Goal: Check status: Check status

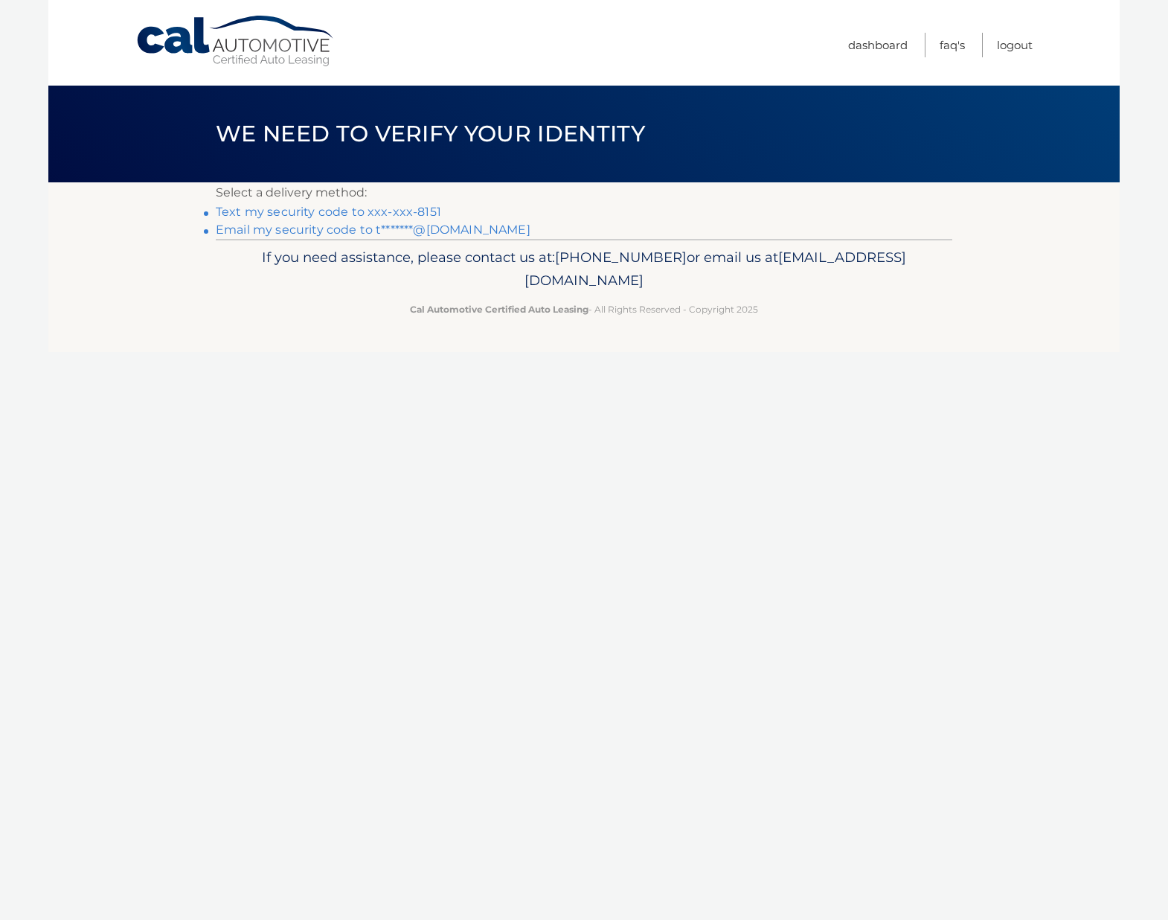
click at [359, 213] on link "Text my security code to xxx-xxx-8151" at bounding box center [328, 212] width 225 height 14
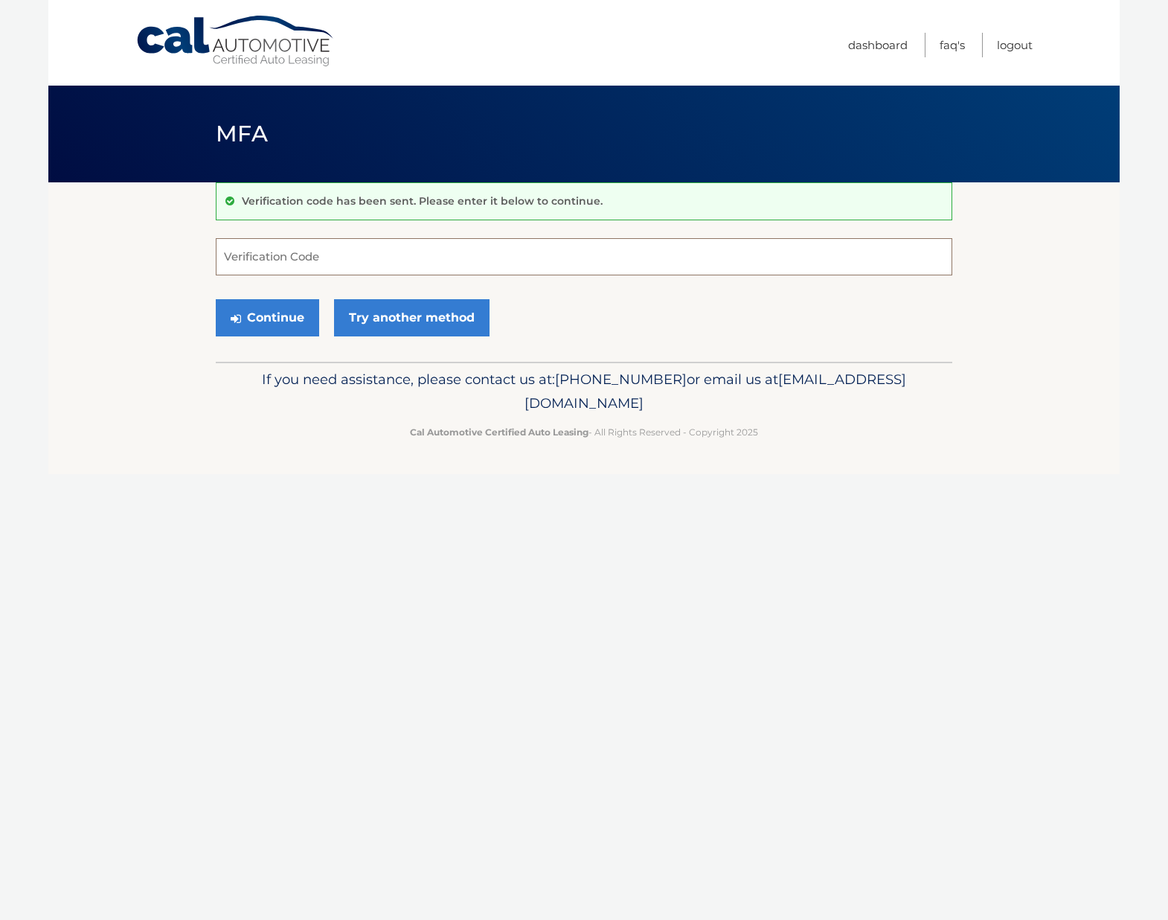
click at [336, 250] on input "Verification Code" at bounding box center [584, 256] width 737 height 37
paste input "293864"
type input "293864"
click at [250, 310] on button "Continue" at bounding box center [267, 317] width 103 height 37
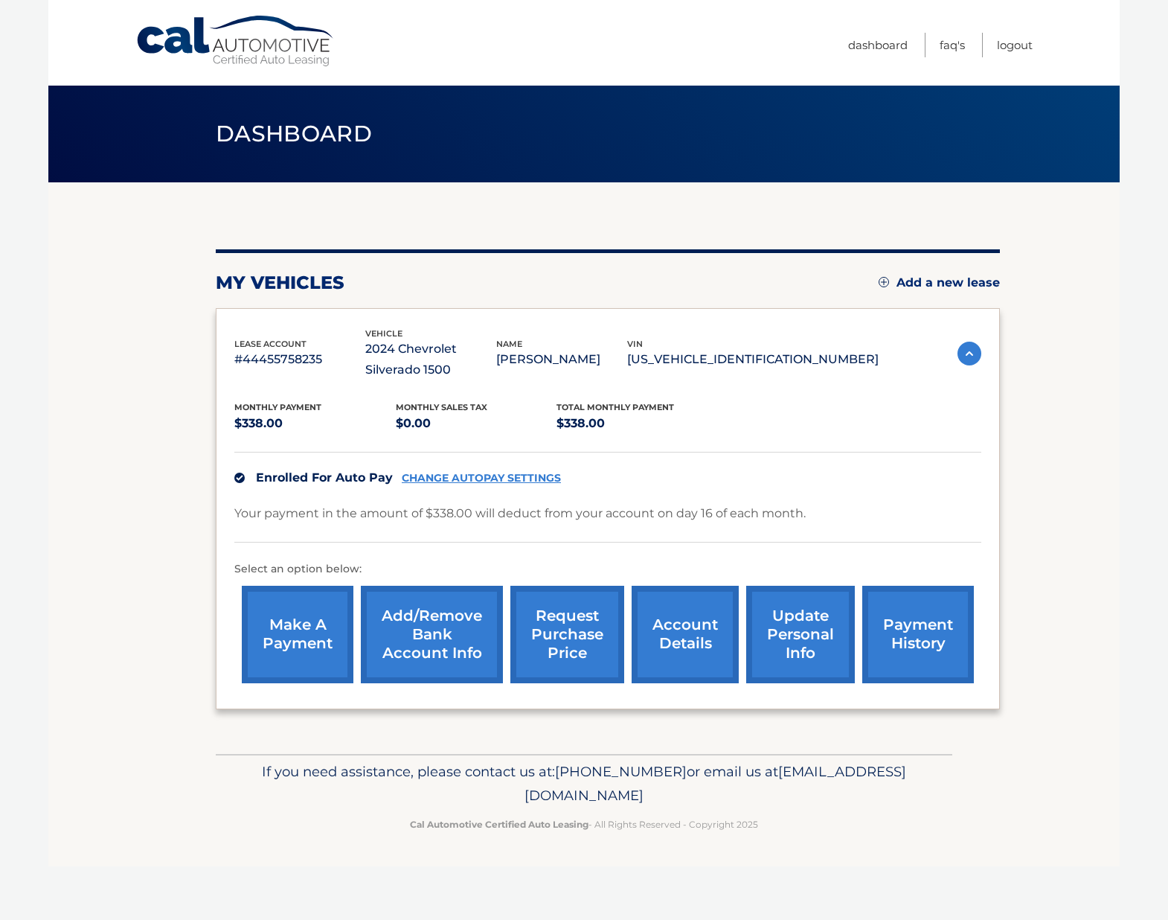
click at [935, 660] on link "payment history" at bounding box center [918, 634] width 112 height 97
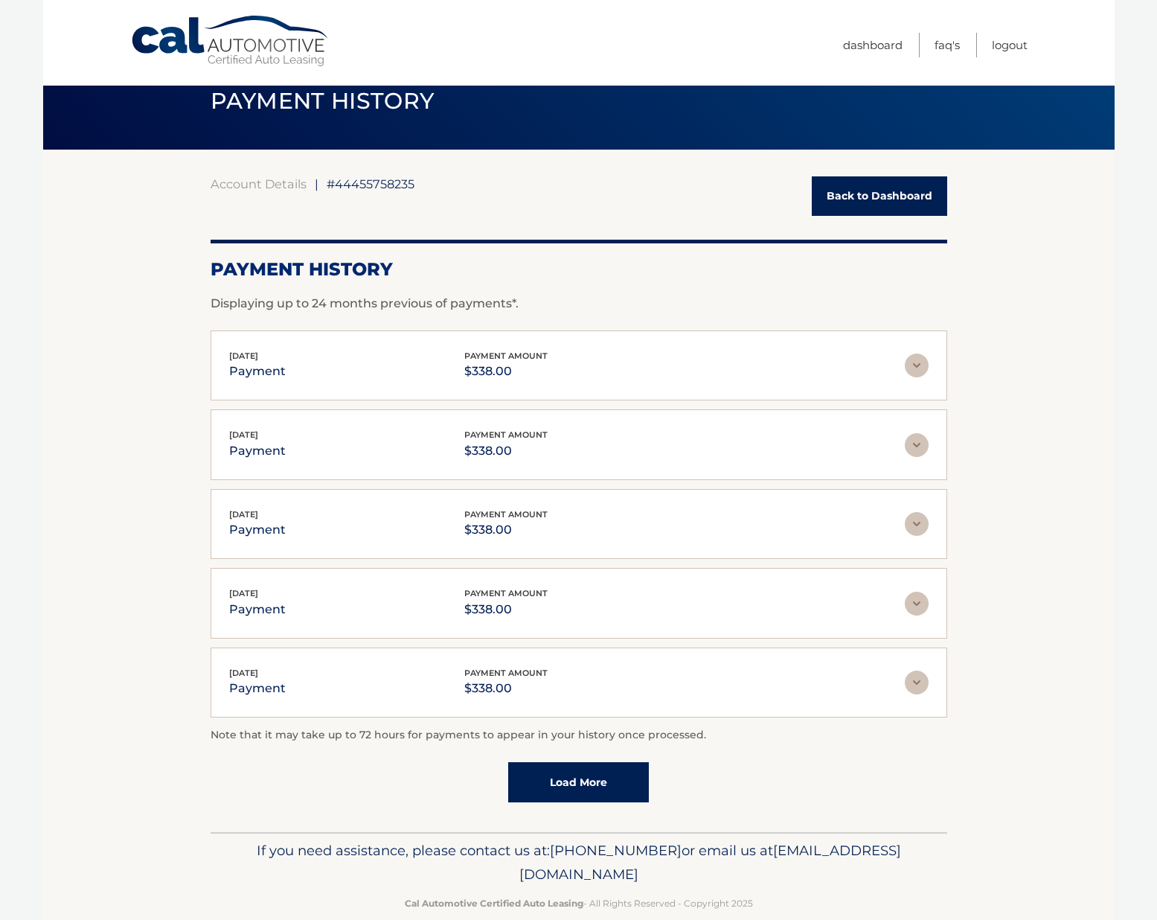
scroll to position [58, 0]
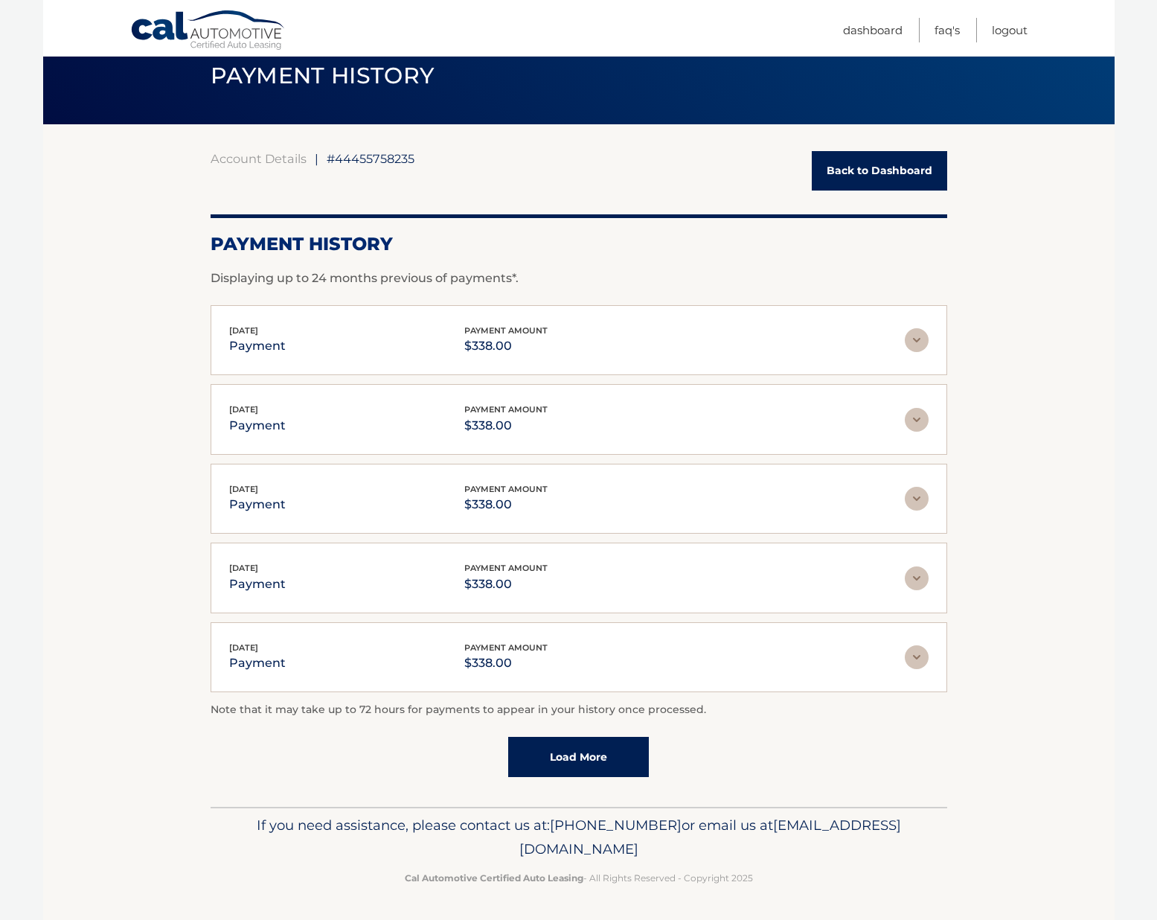
click at [609, 766] on link "Load More" at bounding box center [578, 757] width 141 height 40
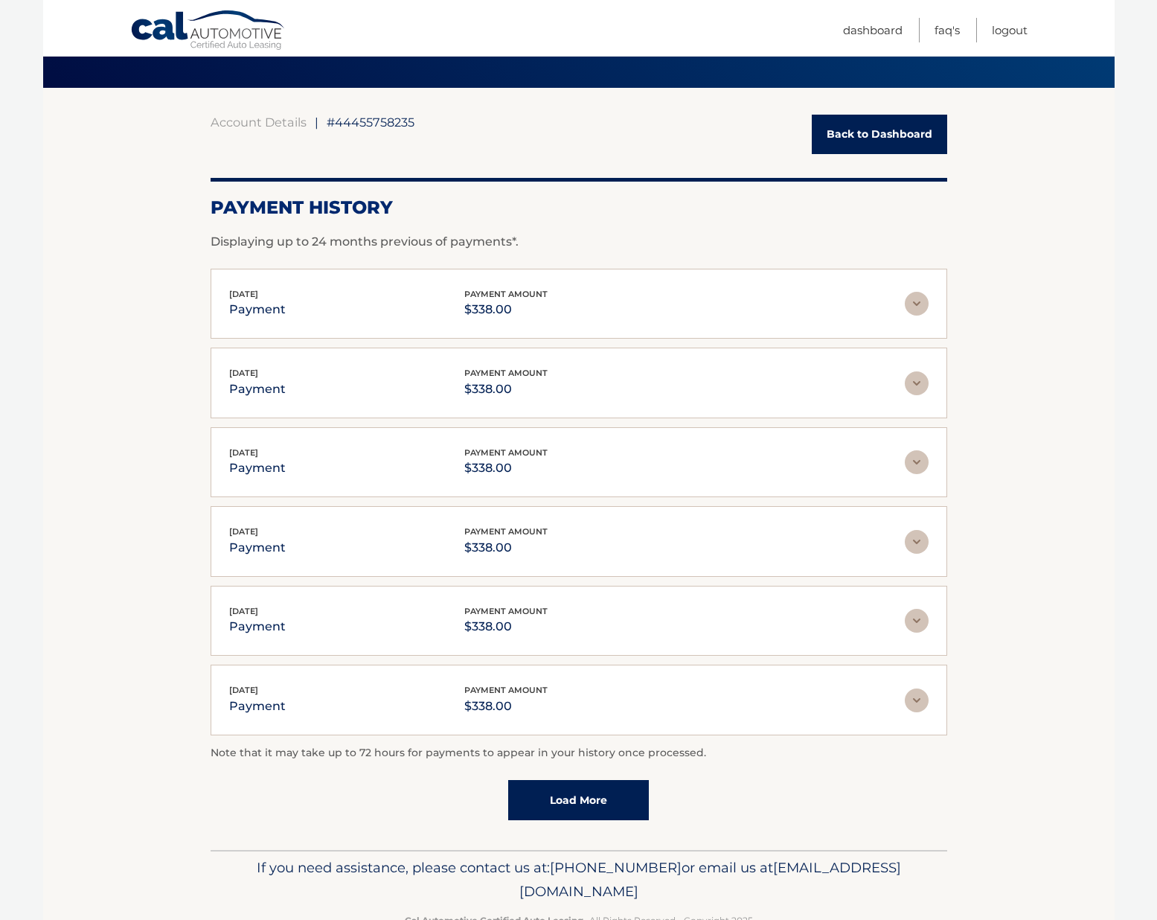
scroll to position [138, 0]
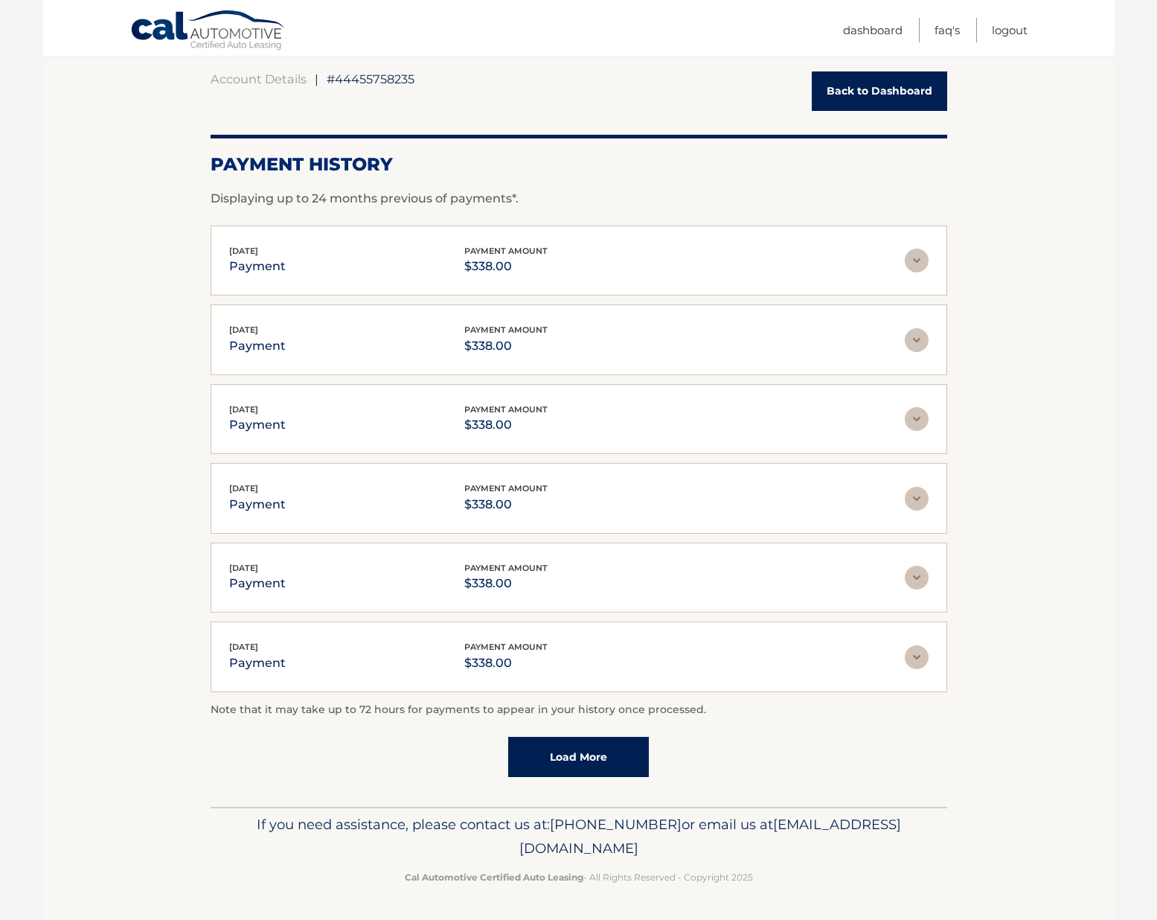
click at [564, 755] on link "Load More" at bounding box center [578, 757] width 141 height 40
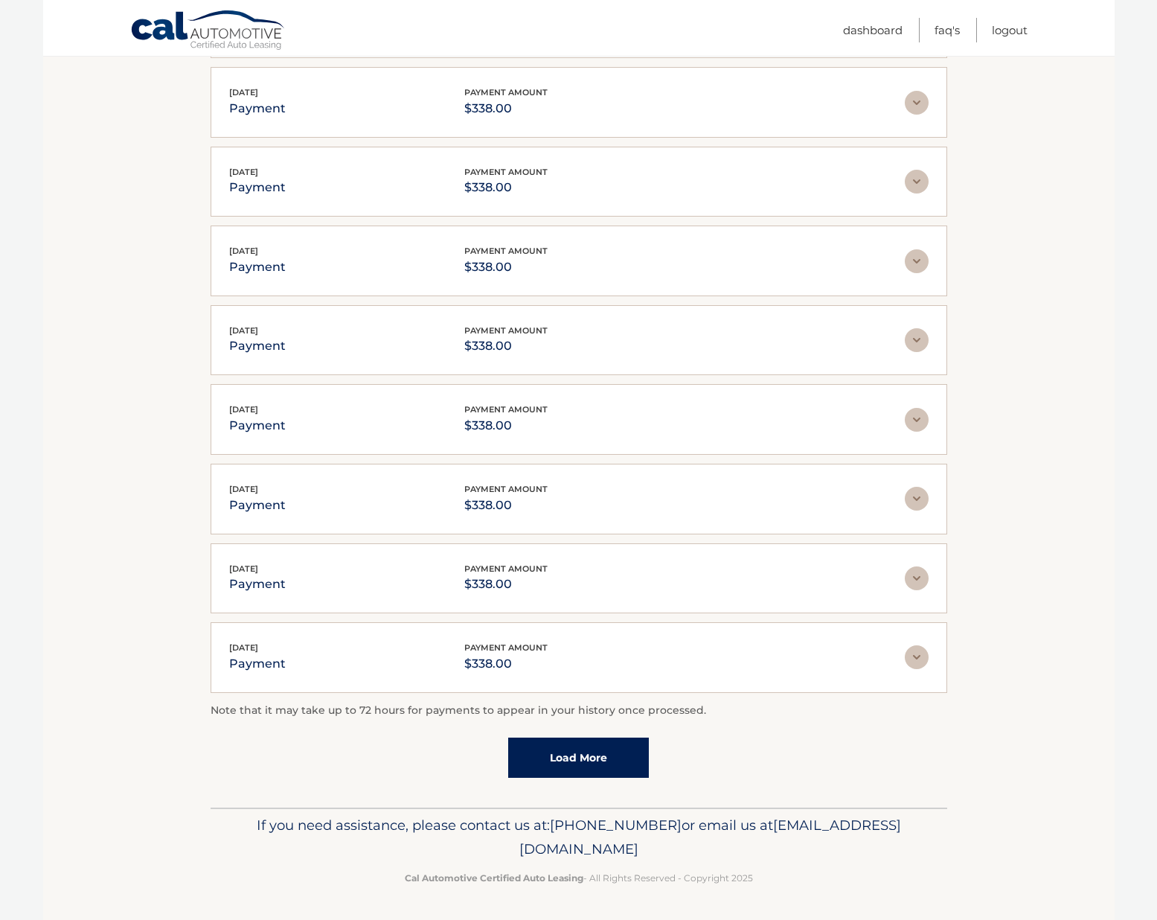
click at [599, 767] on link "Load More" at bounding box center [578, 757] width 141 height 40
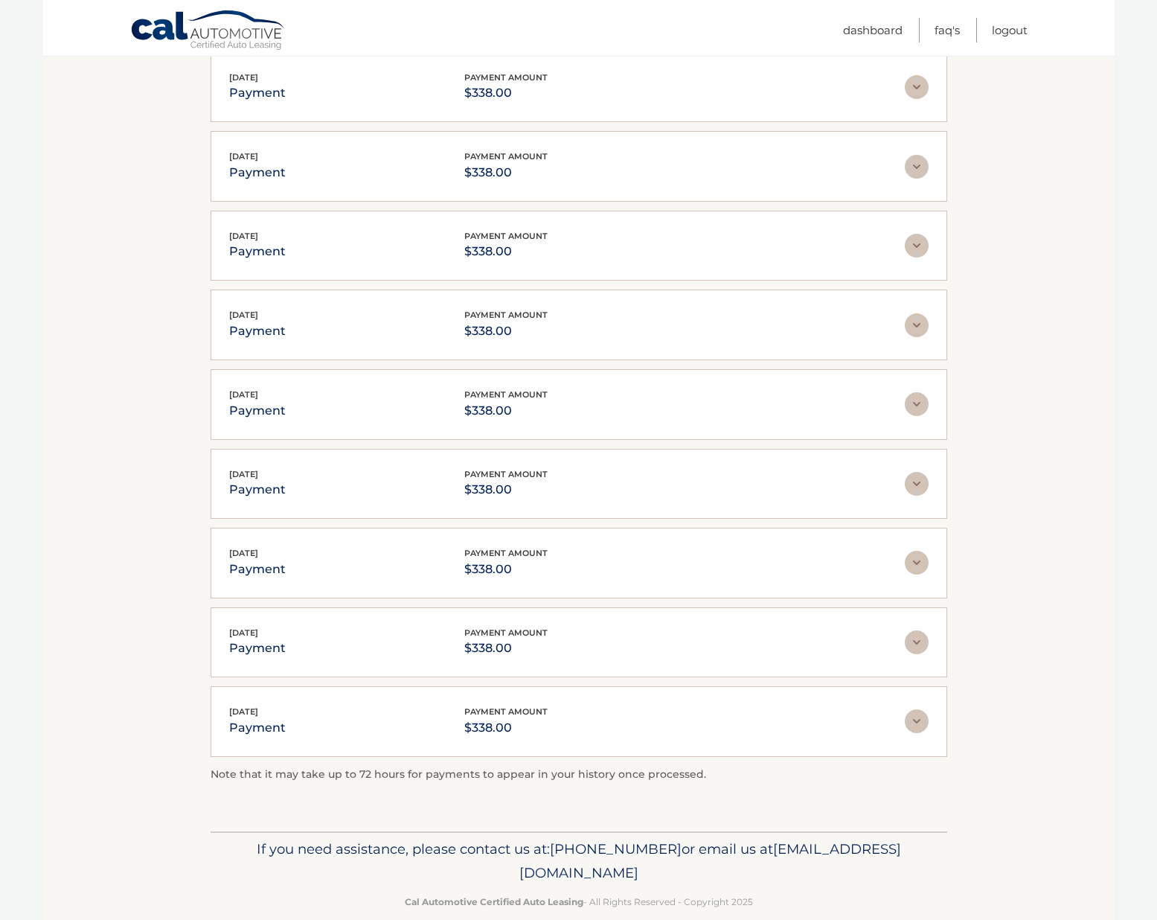
scroll to position [115, 0]
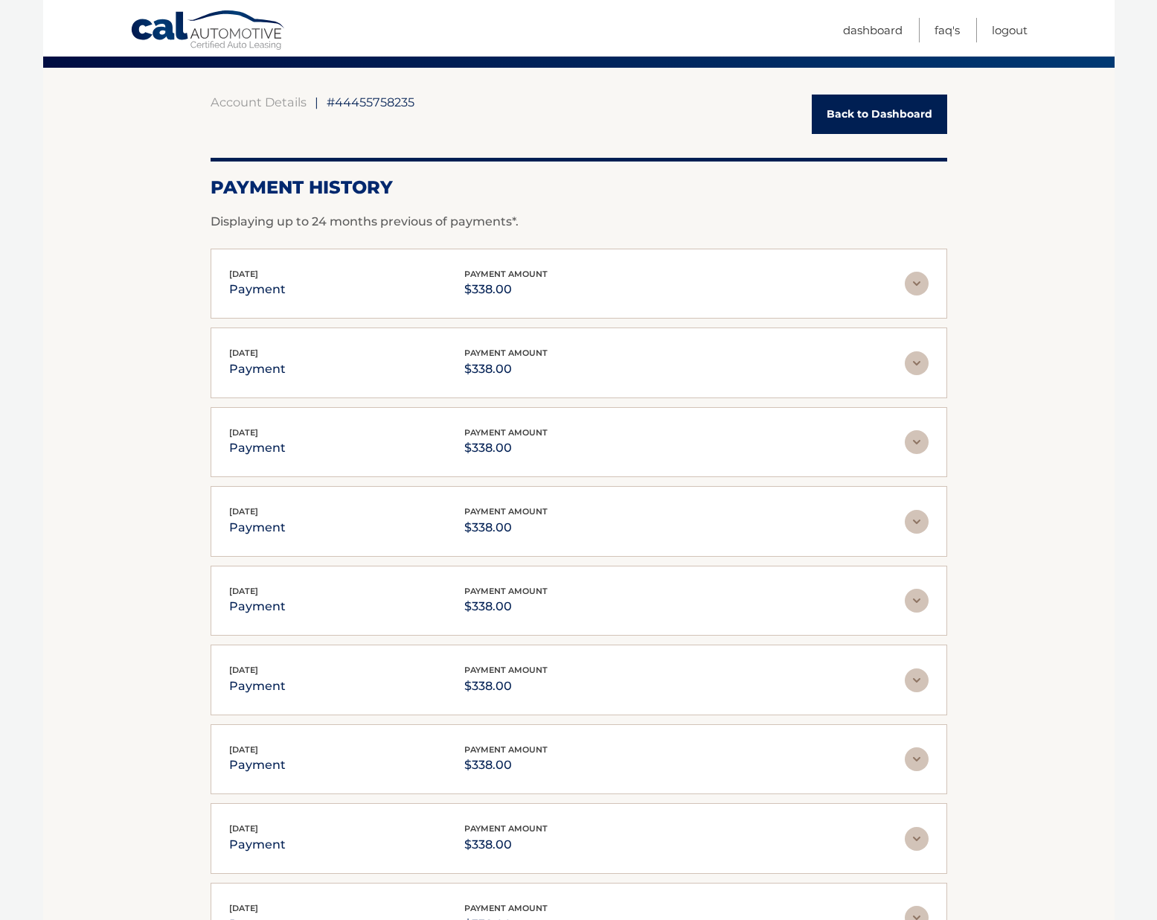
click at [898, 115] on link "Back to Dashboard" at bounding box center [879, 113] width 135 height 39
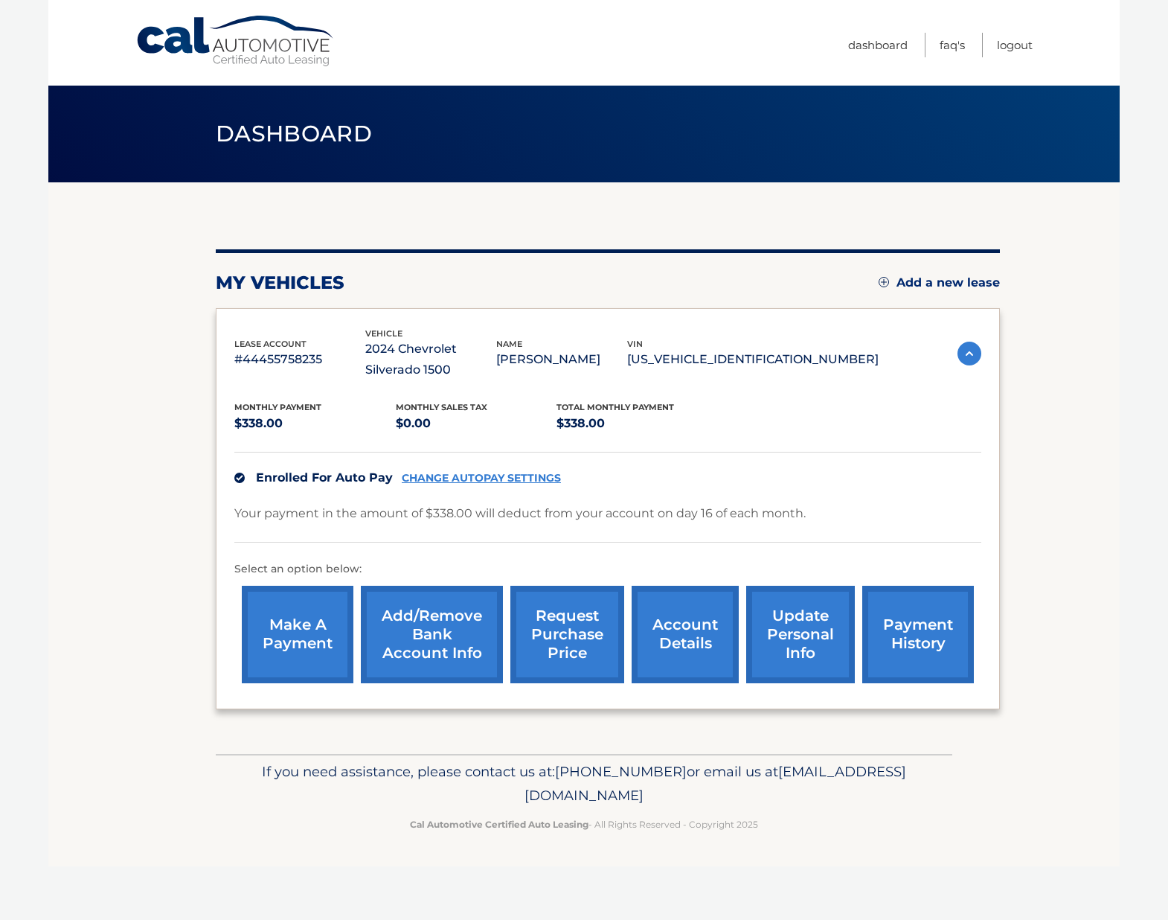
click at [679, 643] on link "account details" at bounding box center [685, 634] width 107 height 97
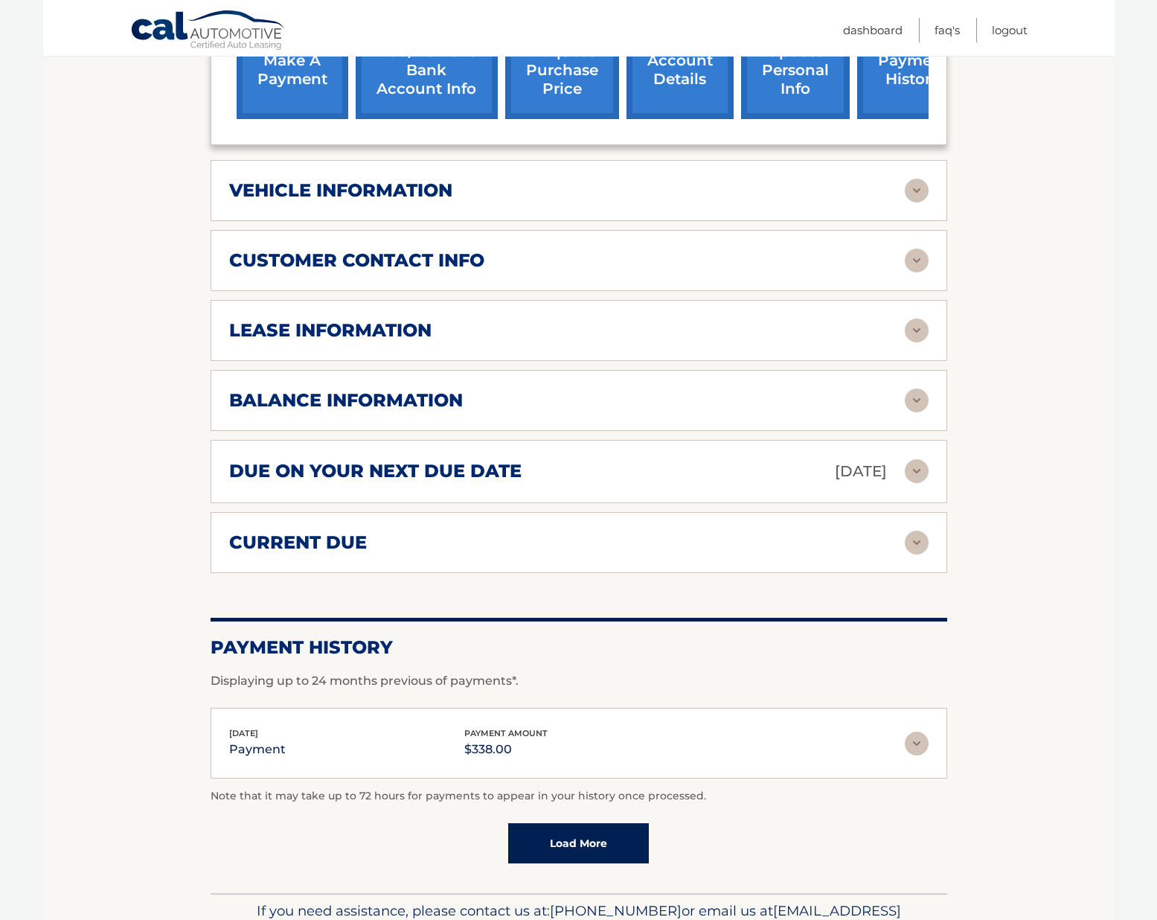
scroll to position [534, 0]
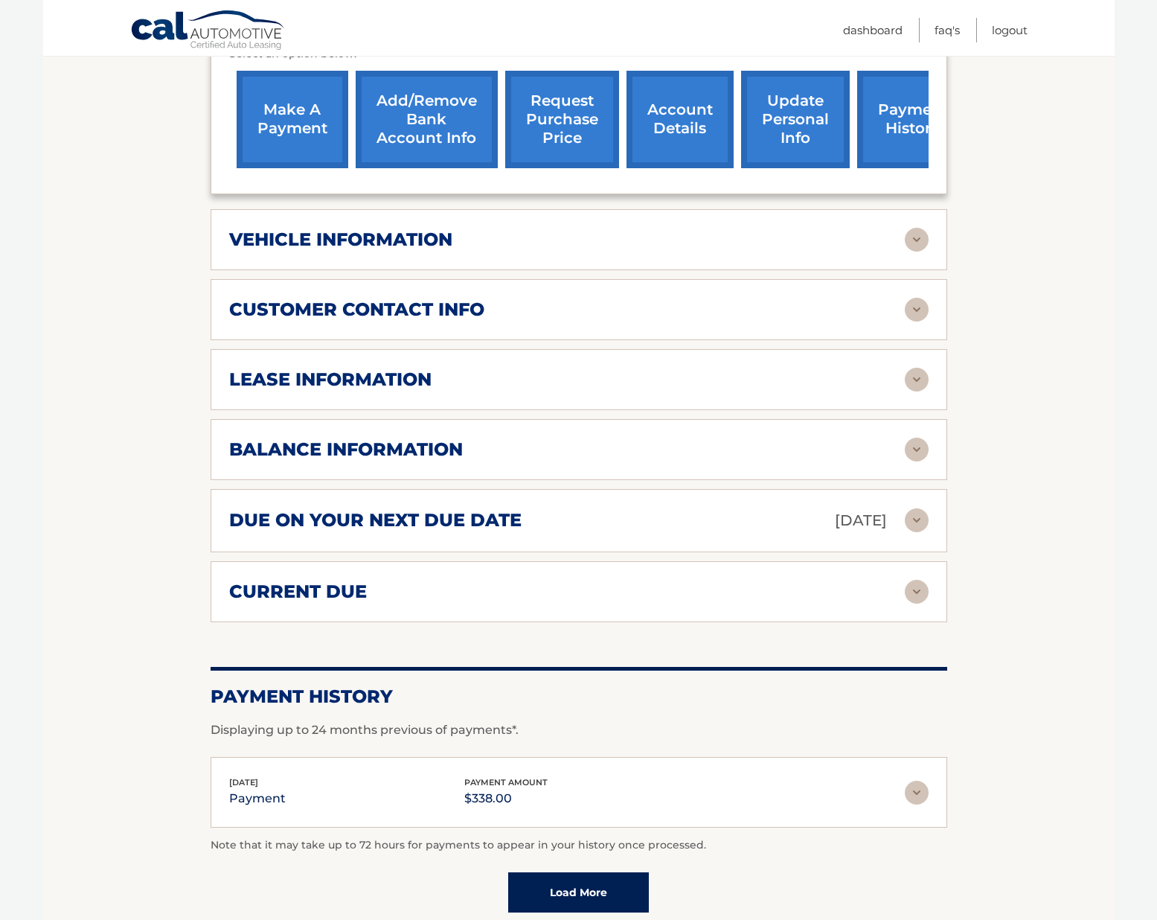
click at [699, 223] on div "vehicle information vehicle Year [DATE] vehicle make Chevrolet vehicle model Si…" at bounding box center [579, 239] width 737 height 61
click at [691, 228] on div "vehicle information" at bounding box center [567, 239] width 676 height 22
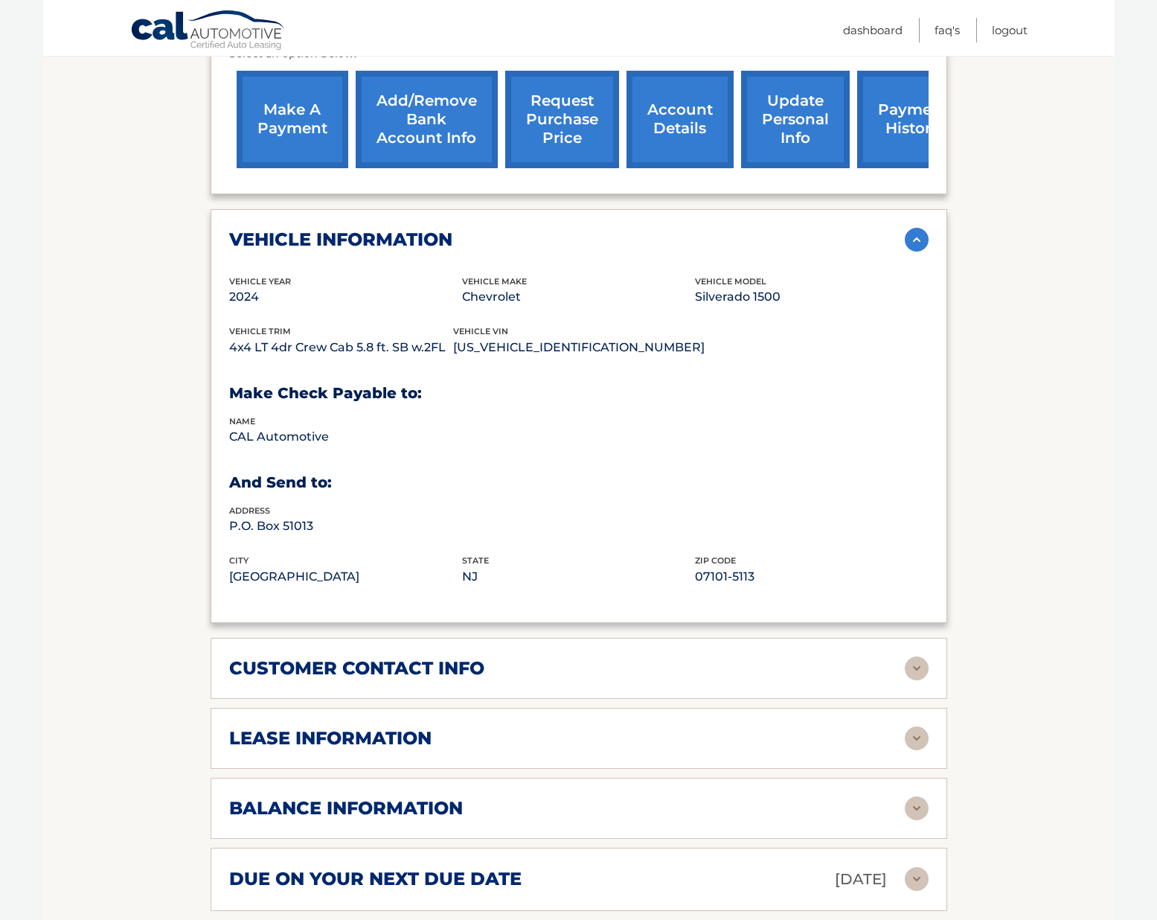
click at [691, 228] on div "vehicle information" at bounding box center [567, 239] width 676 height 22
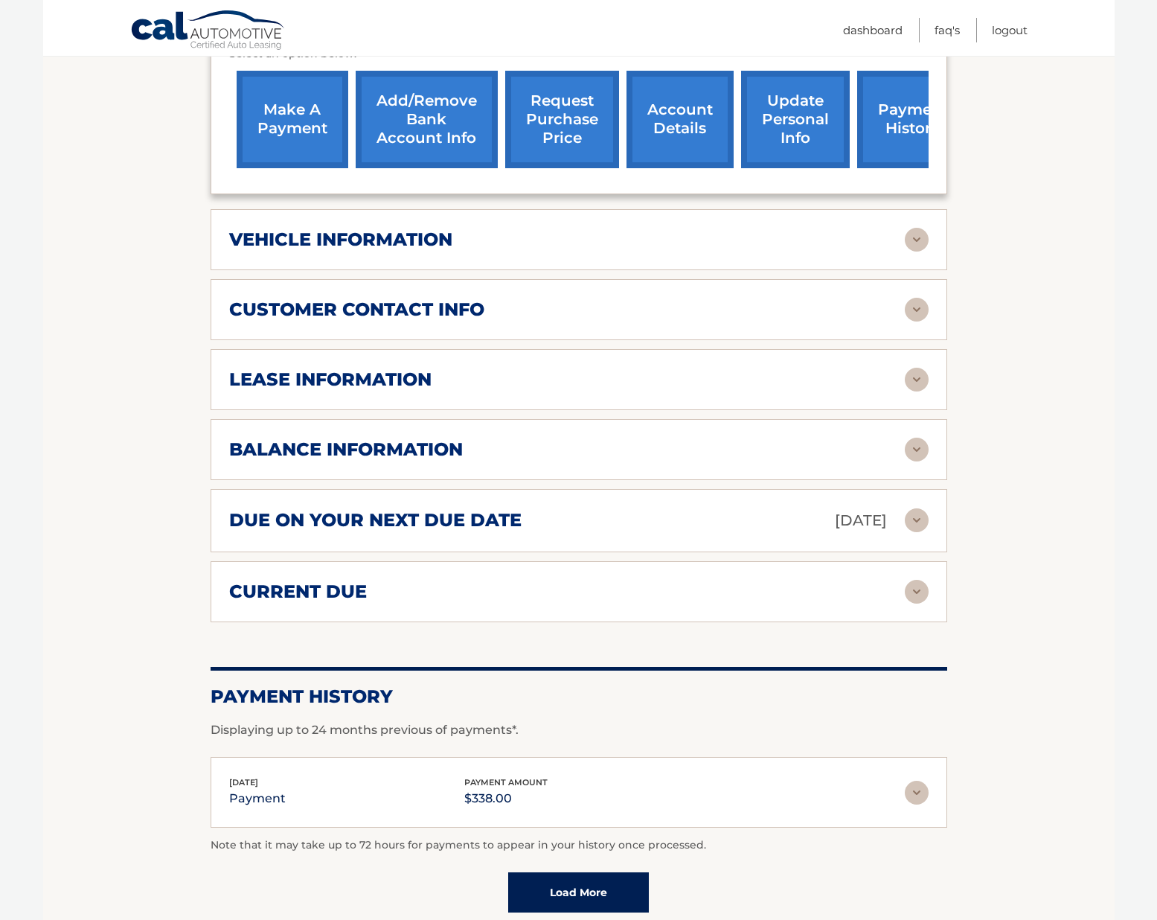
click at [611, 368] on div "lease information" at bounding box center [567, 379] width 676 height 22
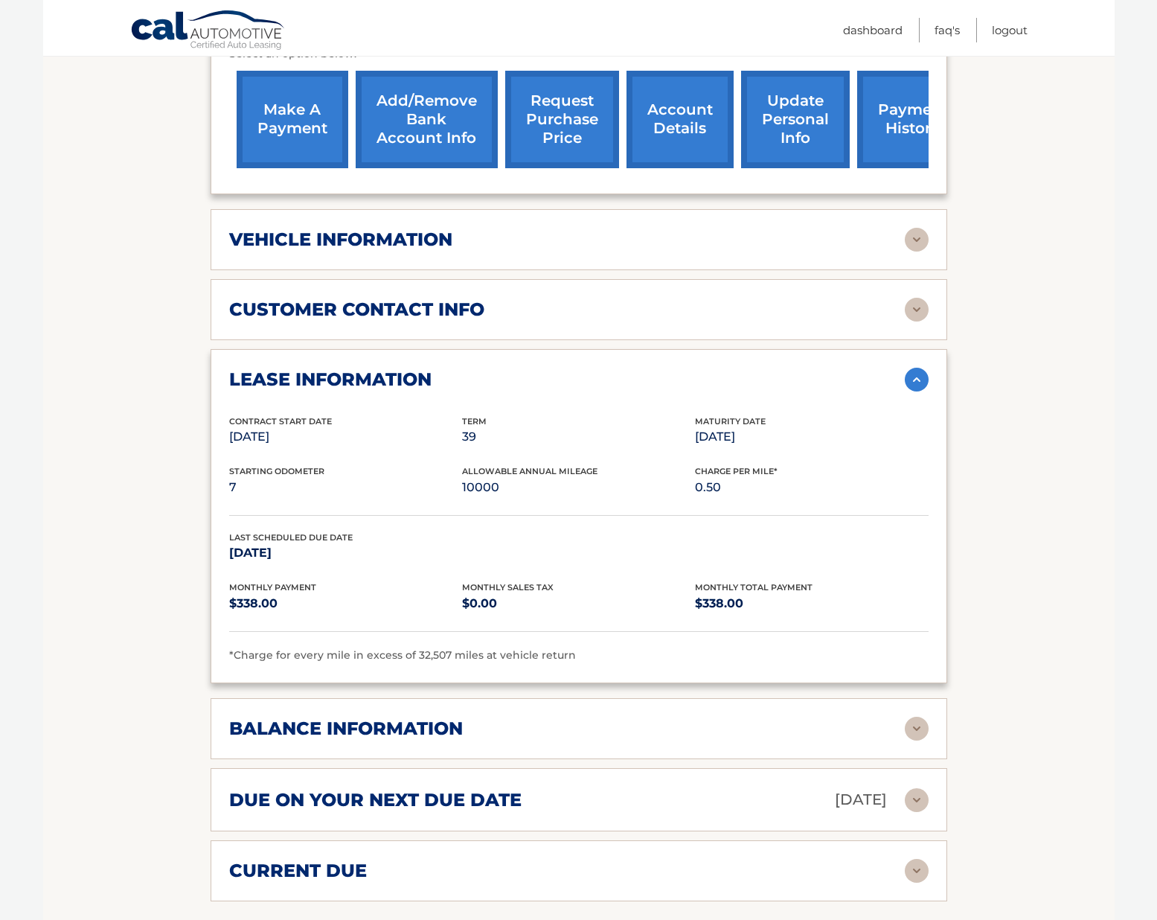
click at [611, 368] on div "lease information" at bounding box center [567, 379] width 676 height 22
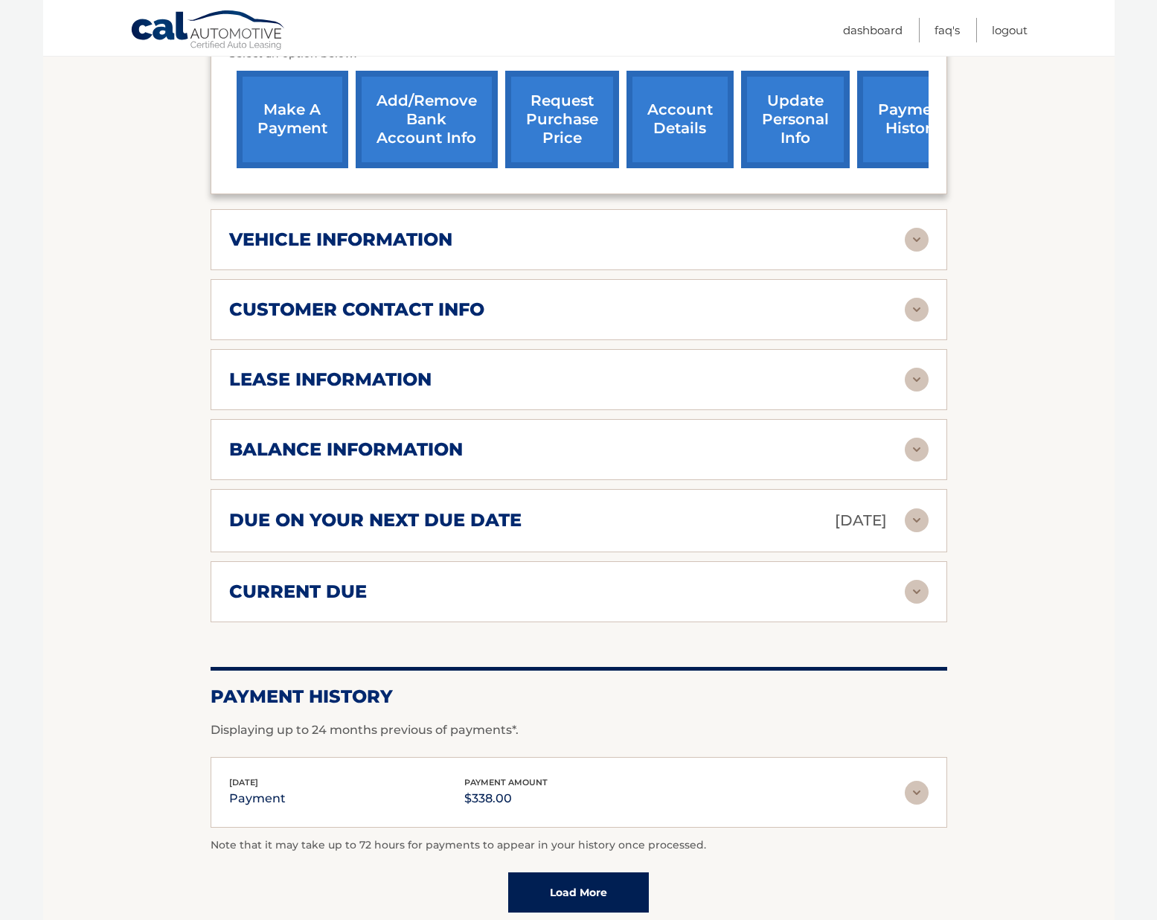
click at [611, 368] on div "lease information" at bounding box center [567, 379] width 676 height 22
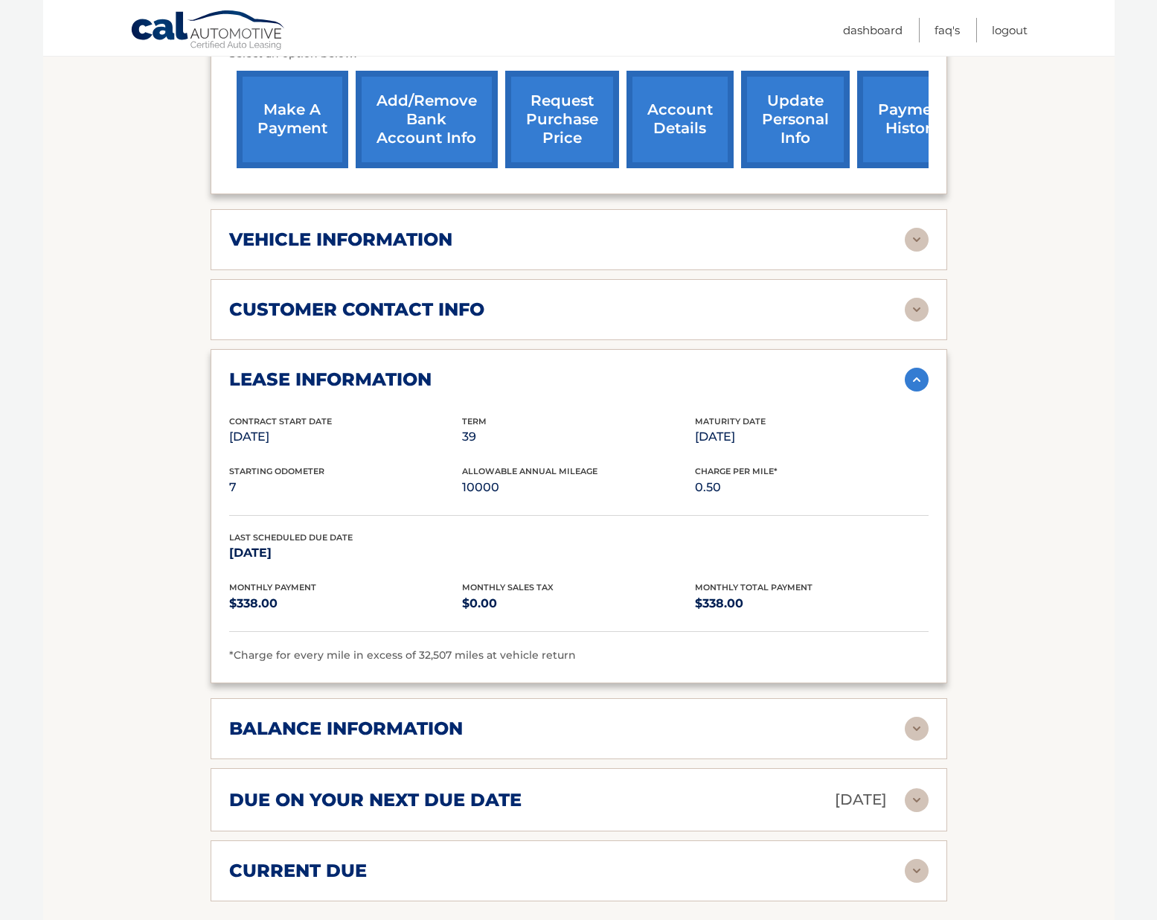
click at [917, 377] on img at bounding box center [917, 380] width 24 height 24
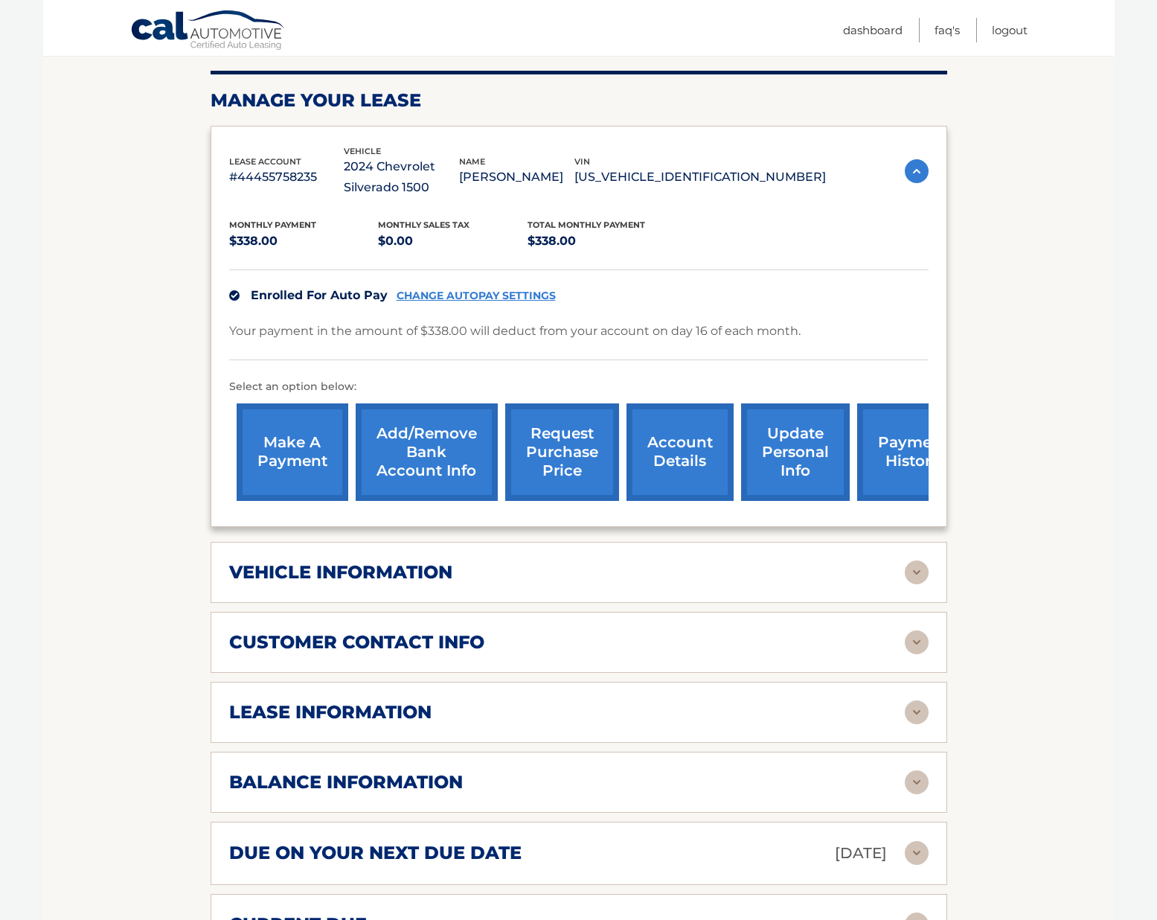
scroll to position [0, 0]
